Goal: Task Accomplishment & Management: Manage account settings

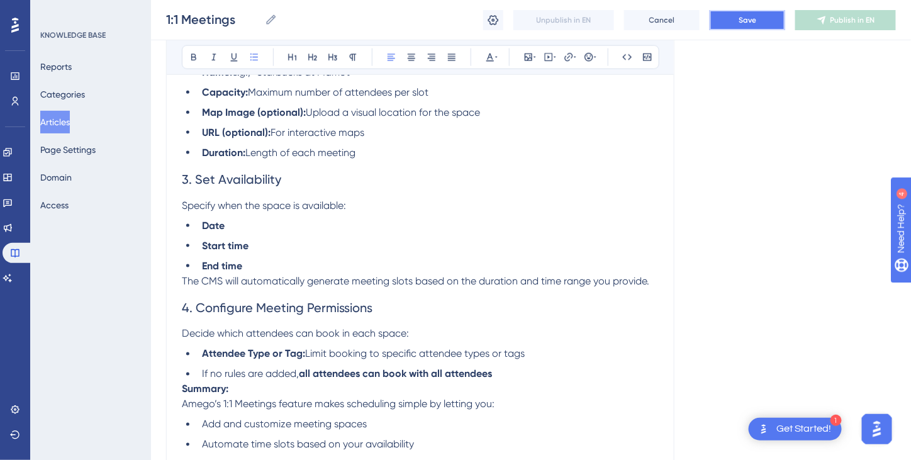
click at [753, 25] on span "Save" at bounding box center [748, 20] width 18 height 10
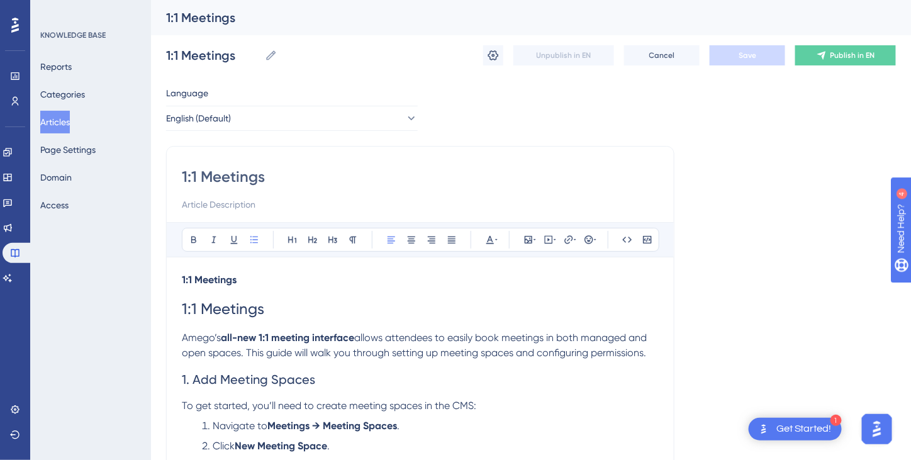
click at [60, 123] on button "Articles" at bounding box center [55, 122] width 30 height 23
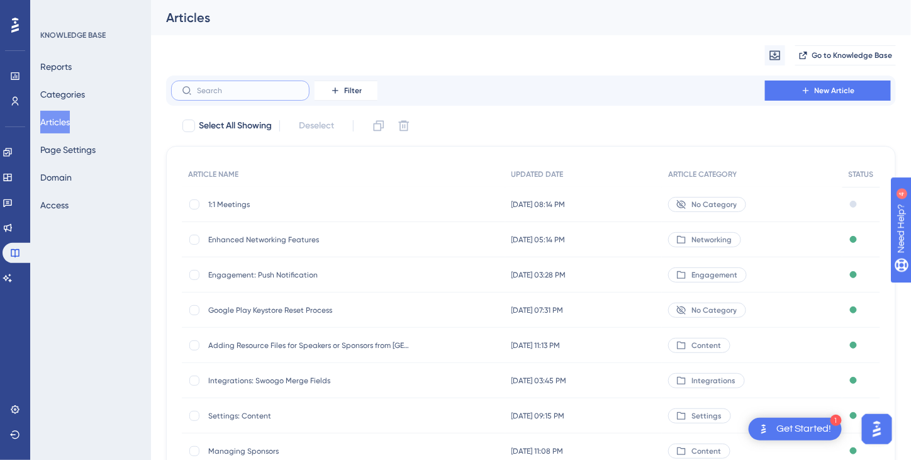
click at [231, 91] on input "text" at bounding box center [248, 90] width 102 height 9
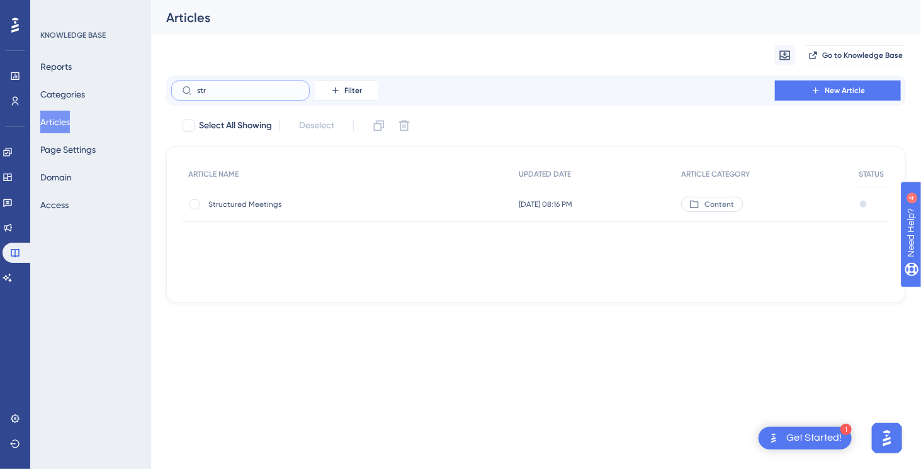
type input "str"
click at [235, 207] on span "Structured Meetings" at bounding box center [308, 204] width 201 height 10
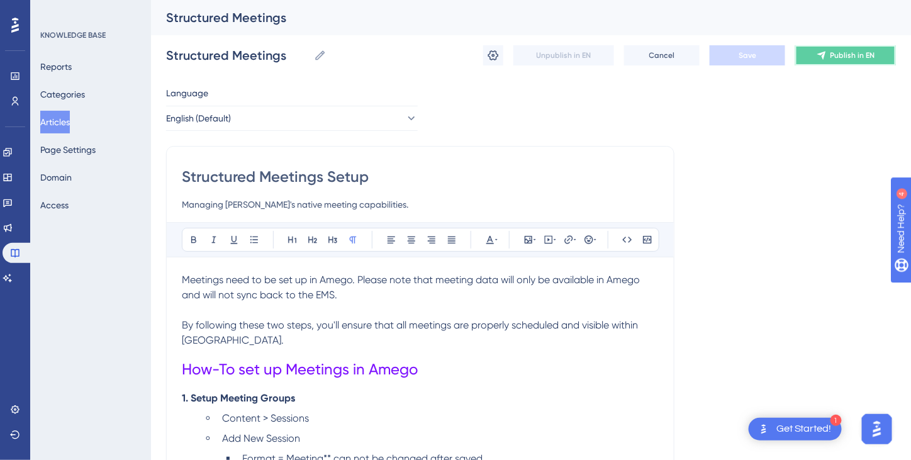
click at [872, 61] on button "Publish in EN" at bounding box center [845, 55] width 101 height 20
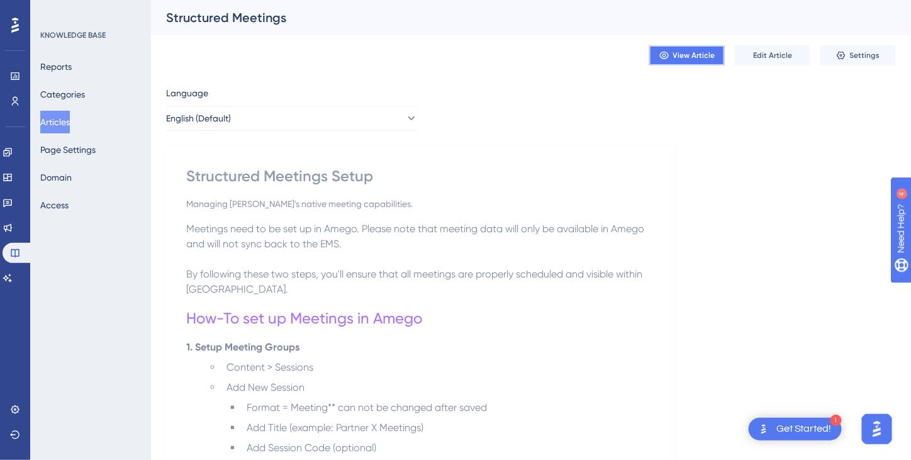
click at [695, 57] on span "View Article" at bounding box center [694, 55] width 42 height 10
